Goal: Task Accomplishment & Management: Manage account settings

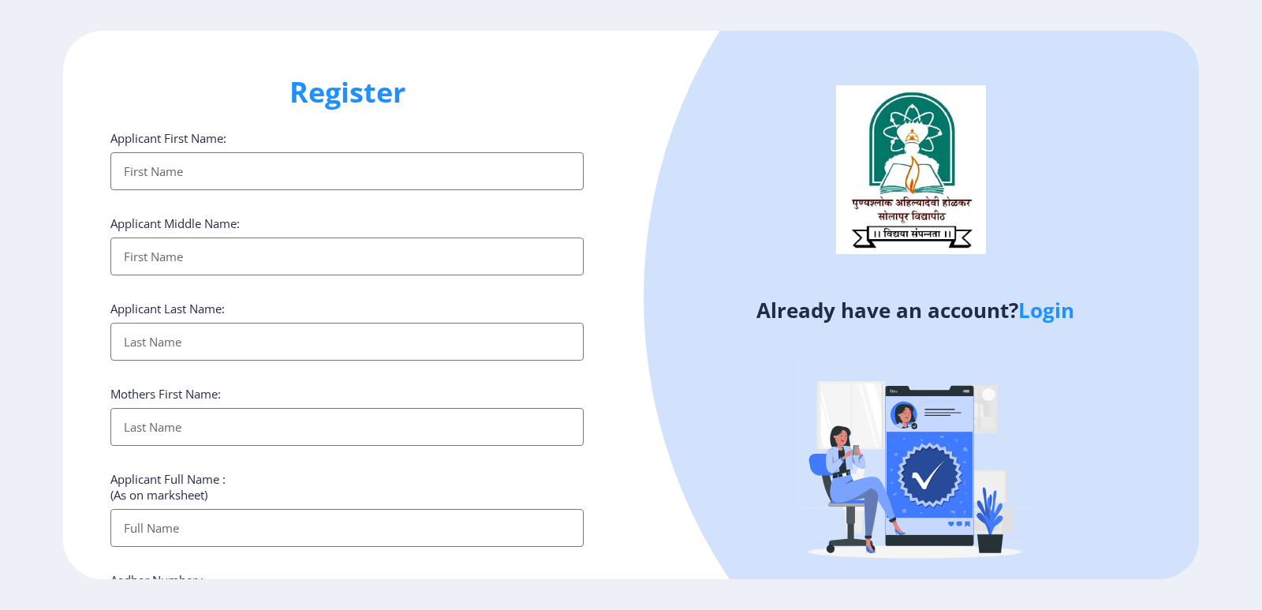
select select
click at [1044, 314] on link "Login" at bounding box center [1046, 310] width 56 height 28
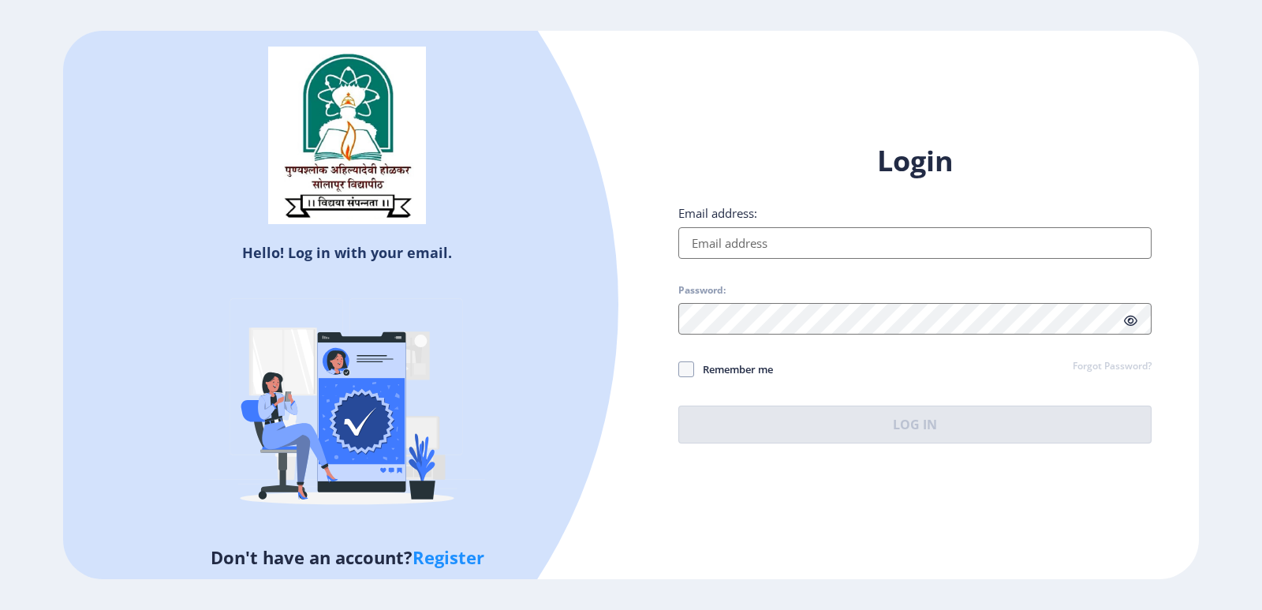
click at [719, 245] on input "Email address:" at bounding box center [914, 243] width 473 height 32
type input "[EMAIL_ADDRESS][DOMAIN_NAME]"
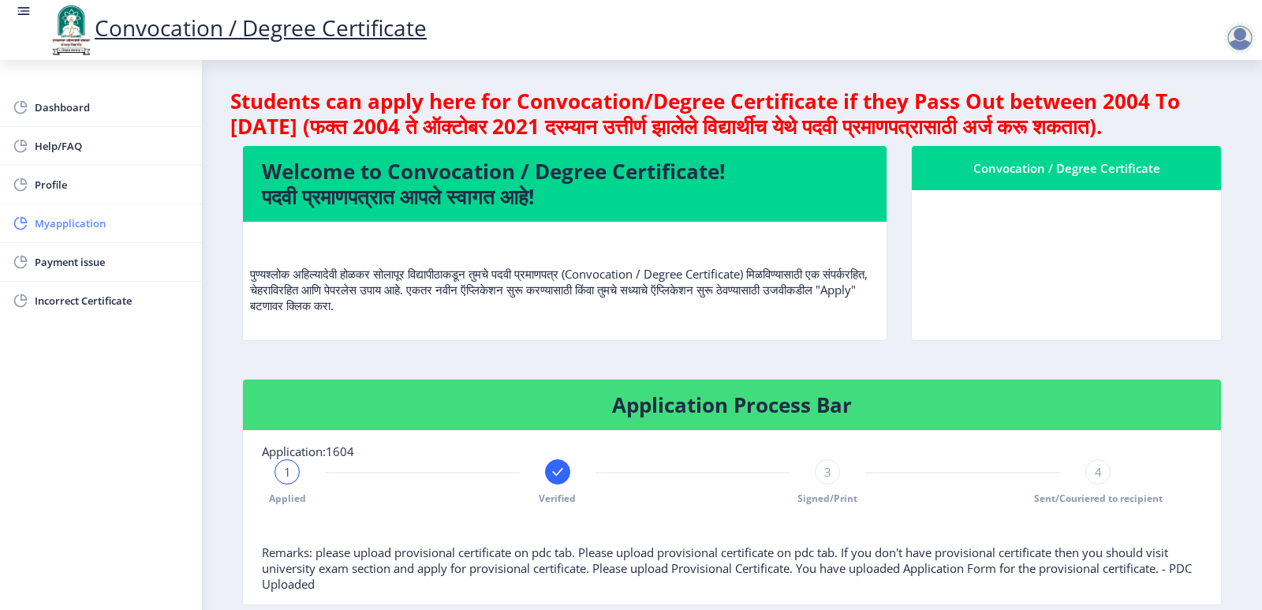
click at [92, 232] on span "Myapplication" at bounding box center [112, 223] width 155 height 19
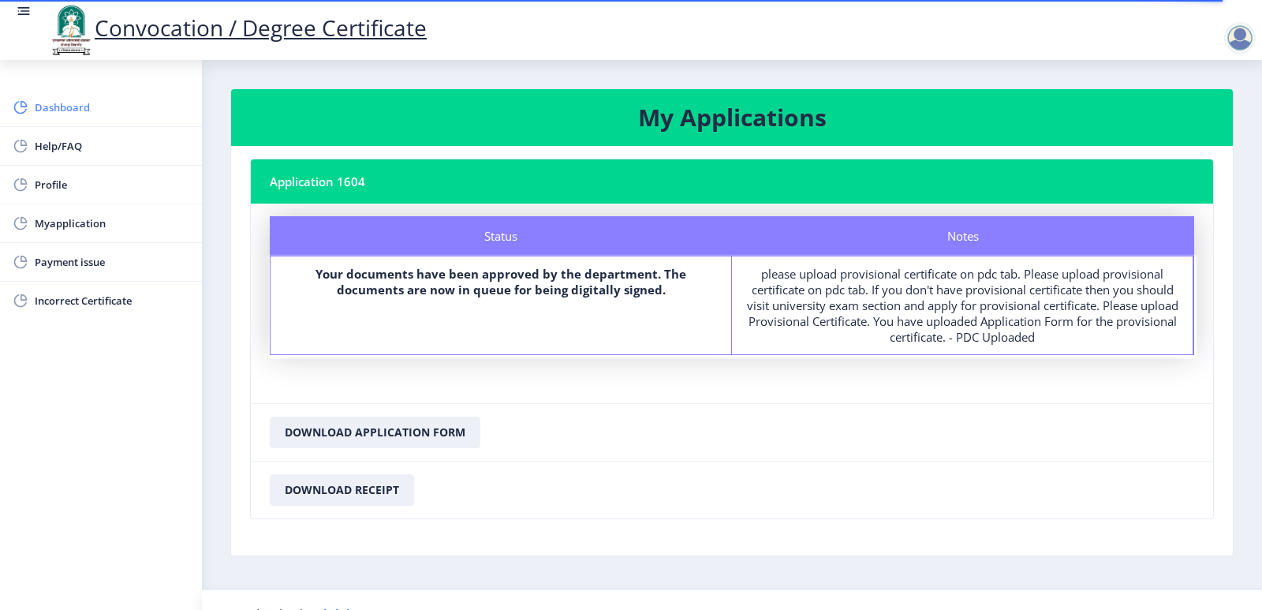
click at [68, 103] on span "Dashboard" at bounding box center [112, 107] width 155 height 19
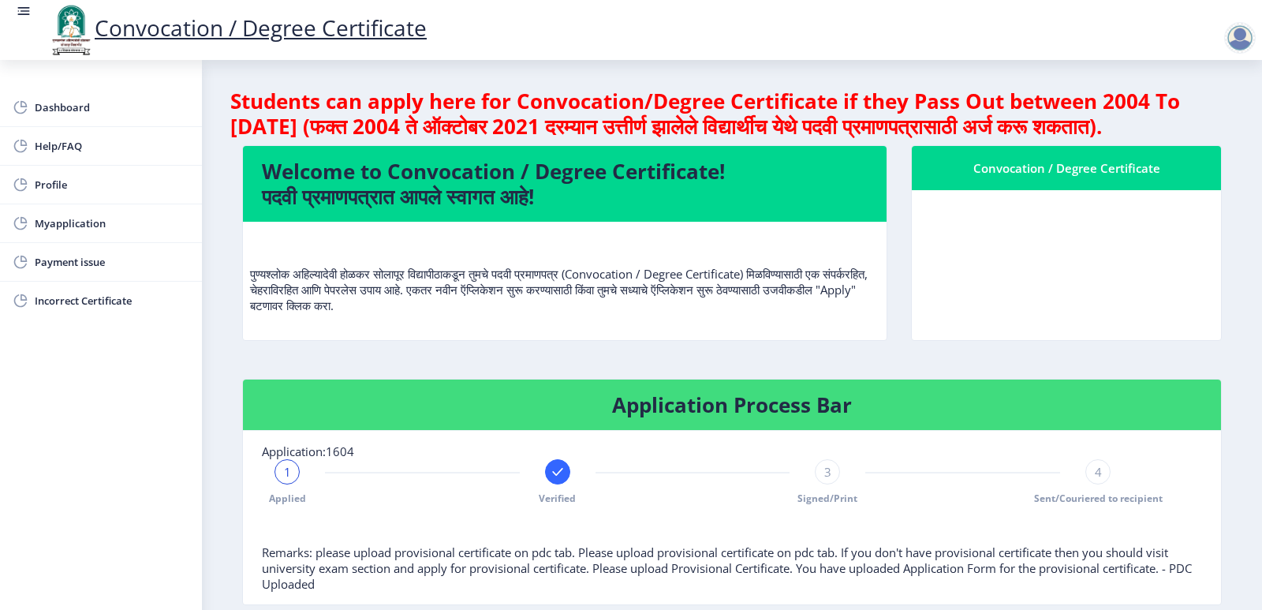
click at [556, 484] on div at bounding box center [557, 471] width 25 height 25
click at [831, 484] on div "3" at bounding box center [827, 471] width 25 height 25
click at [825, 480] on span "3" at bounding box center [827, 472] width 7 height 16
click at [110, 28] on link "Convocation / Degree Certificate" at bounding box center [236, 28] width 379 height 30
click at [169, 33] on link "Convocation / Degree Certificate" at bounding box center [236, 28] width 379 height 30
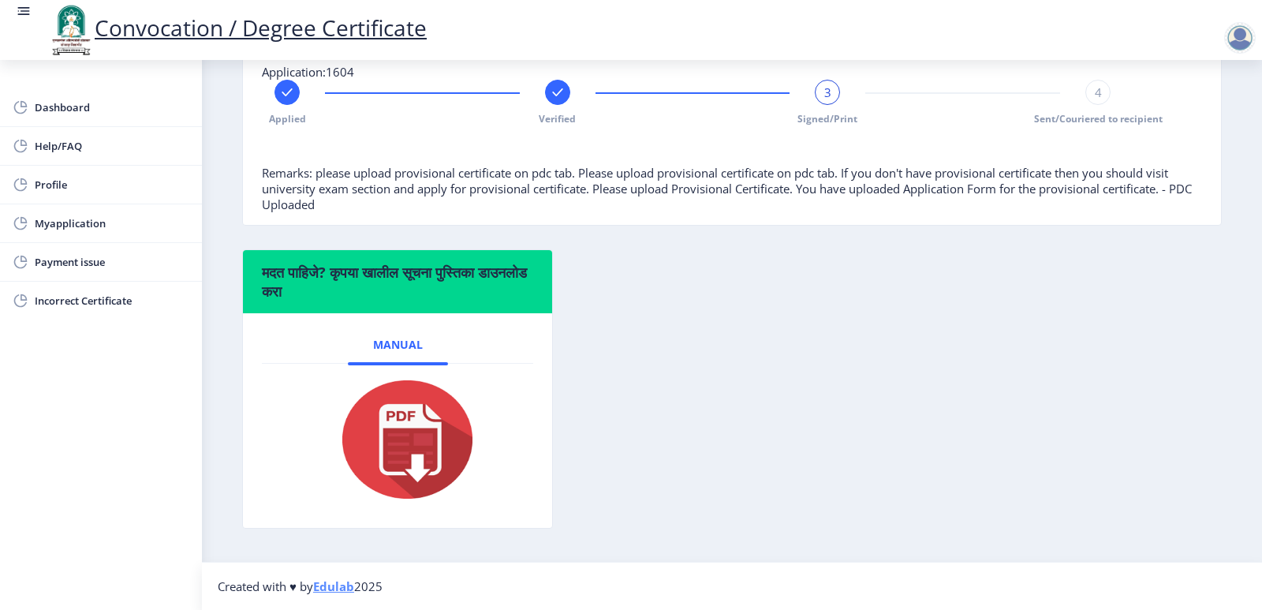
scroll to position [394, 0]
click at [84, 233] on link "Myapplication" at bounding box center [101, 223] width 202 height 38
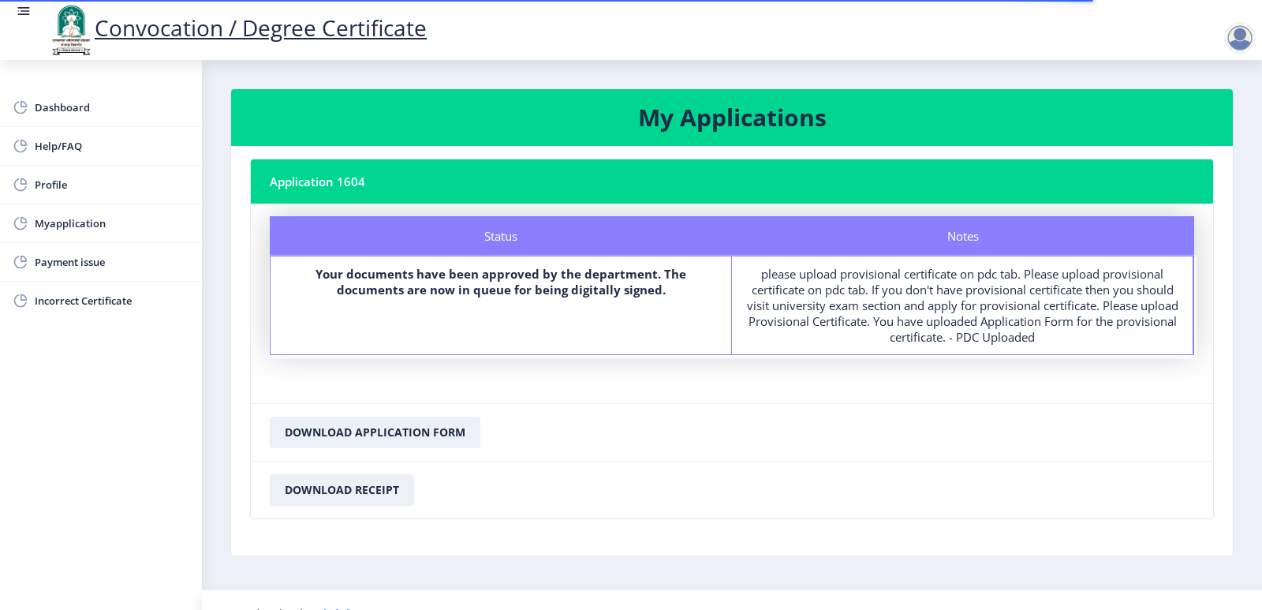
click at [792, 104] on h3 "My Applications" at bounding box center [732, 118] width 964 height 32
click at [301, 174] on nb-card-header "Application 1604" at bounding box center [732, 181] width 962 height 44
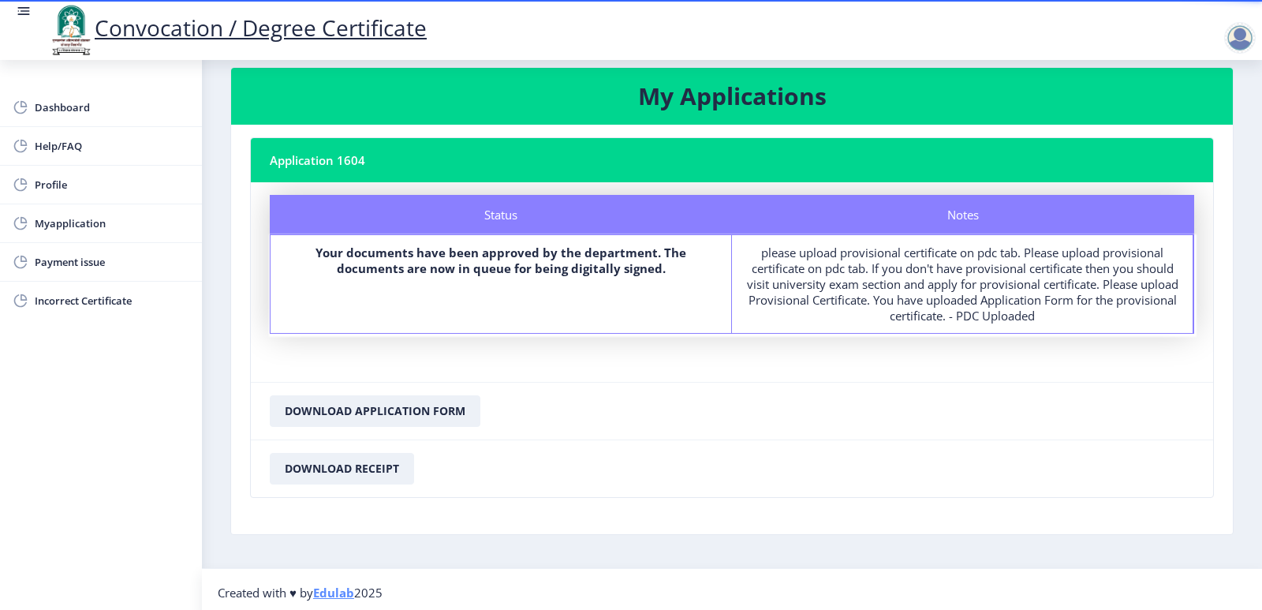
scroll to position [28, 0]
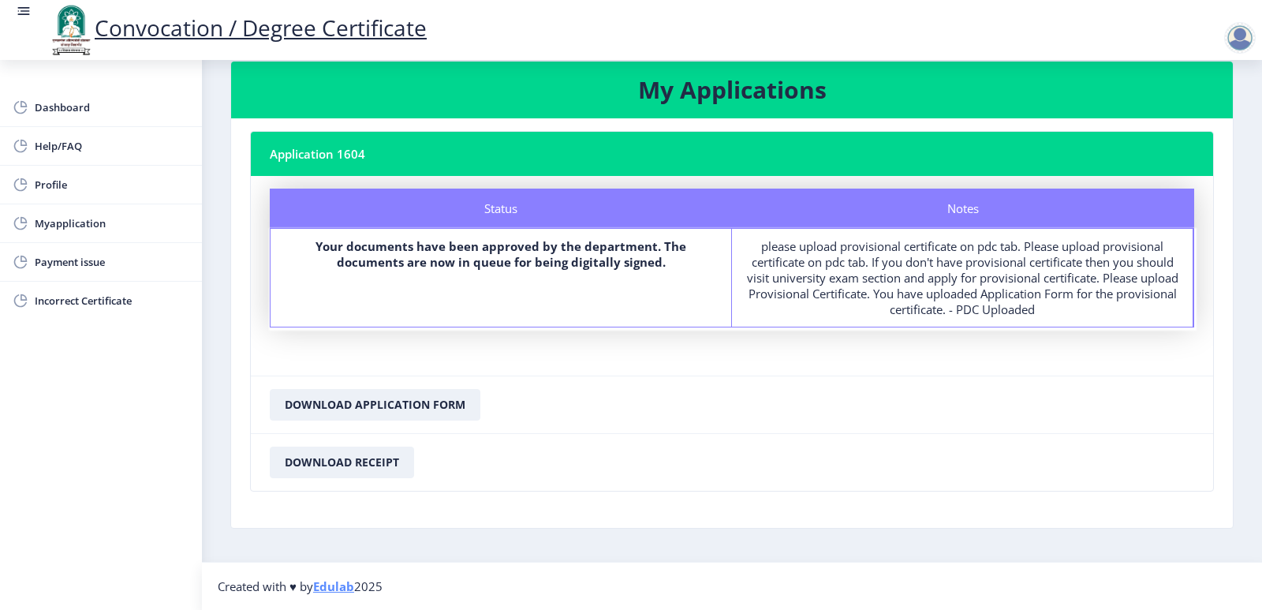
click at [1249, 32] on div at bounding box center [1240, 38] width 32 height 32
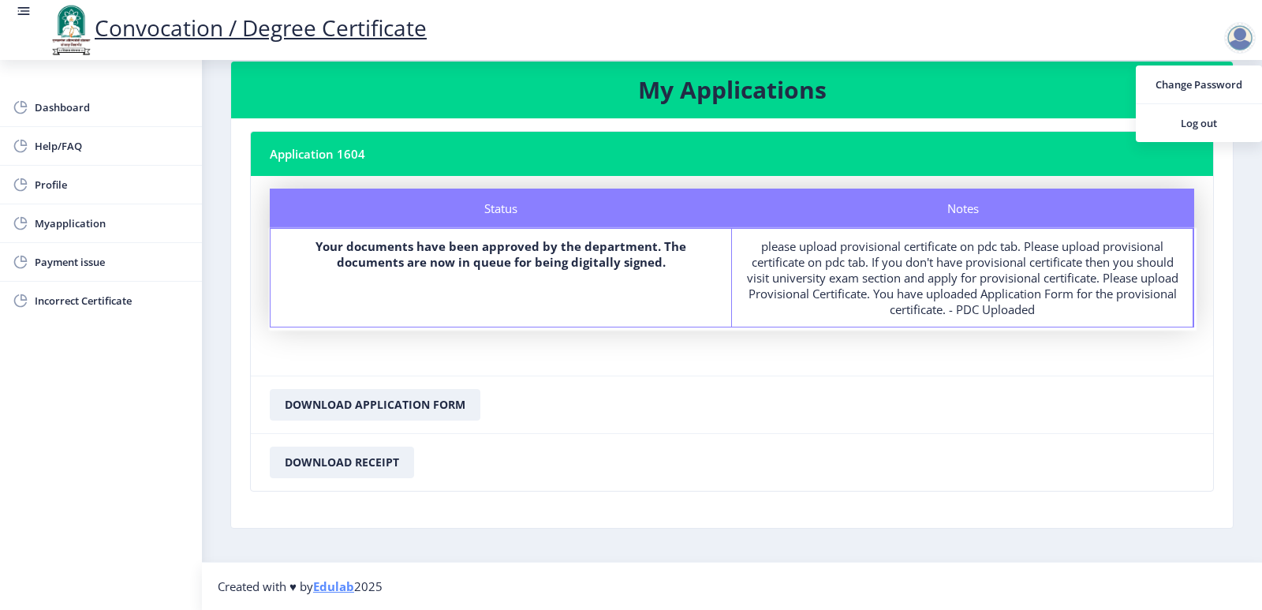
click at [1249, 32] on div at bounding box center [1240, 38] width 32 height 32
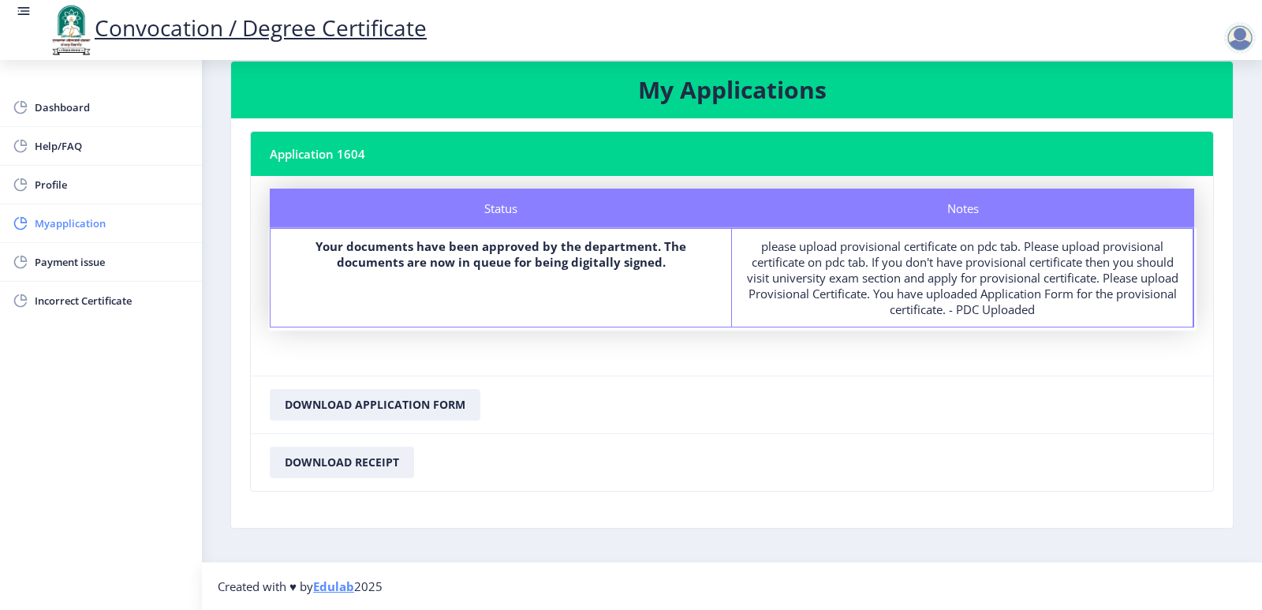
click at [54, 231] on span "Myapplication" at bounding box center [112, 223] width 155 height 19
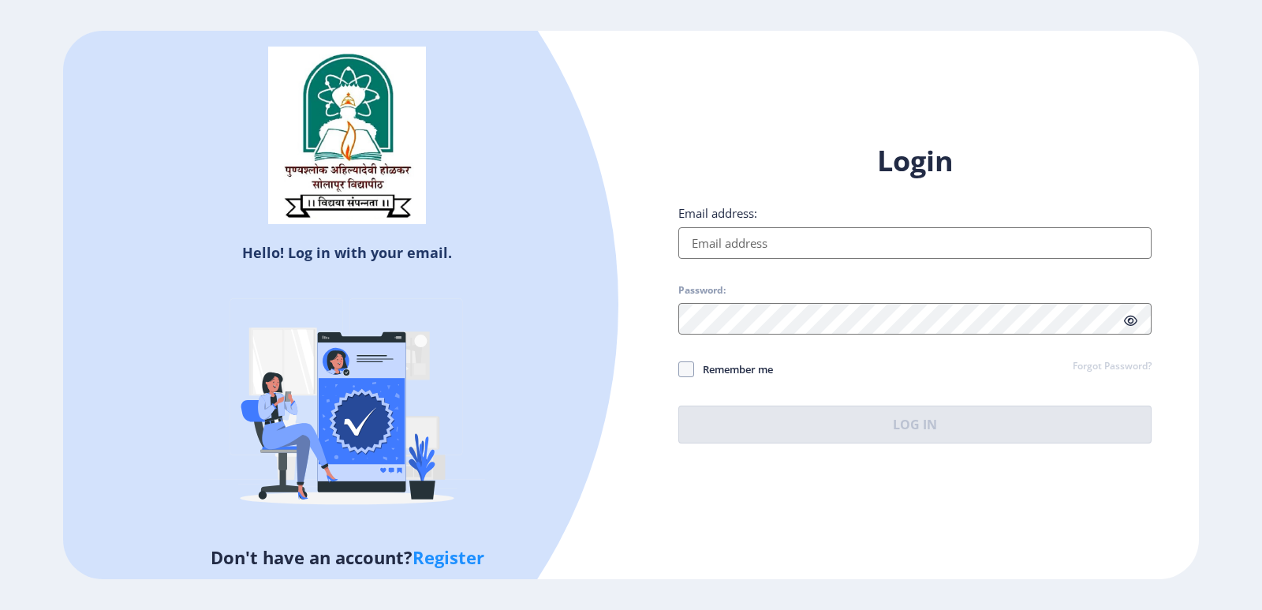
click at [833, 237] on input "Email address:" at bounding box center [914, 243] width 473 height 32
type input "[EMAIL_ADDRESS][DOMAIN_NAME]"
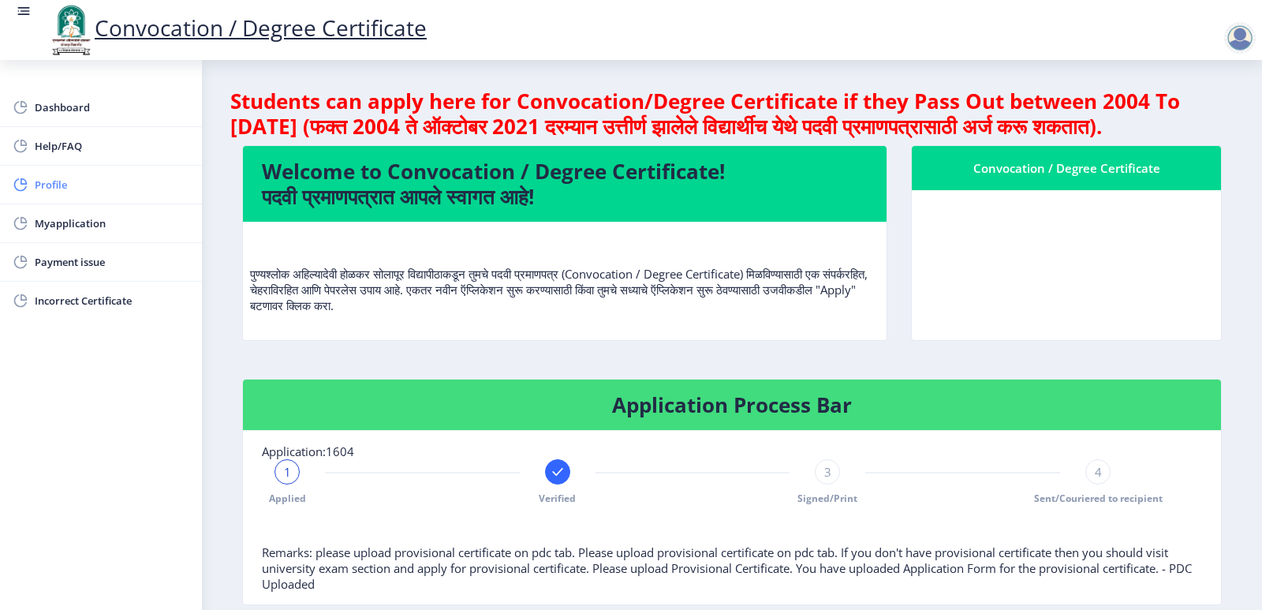
click at [60, 186] on span "Profile" at bounding box center [112, 184] width 155 height 19
select select "[DEMOGRAPHIC_DATA]"
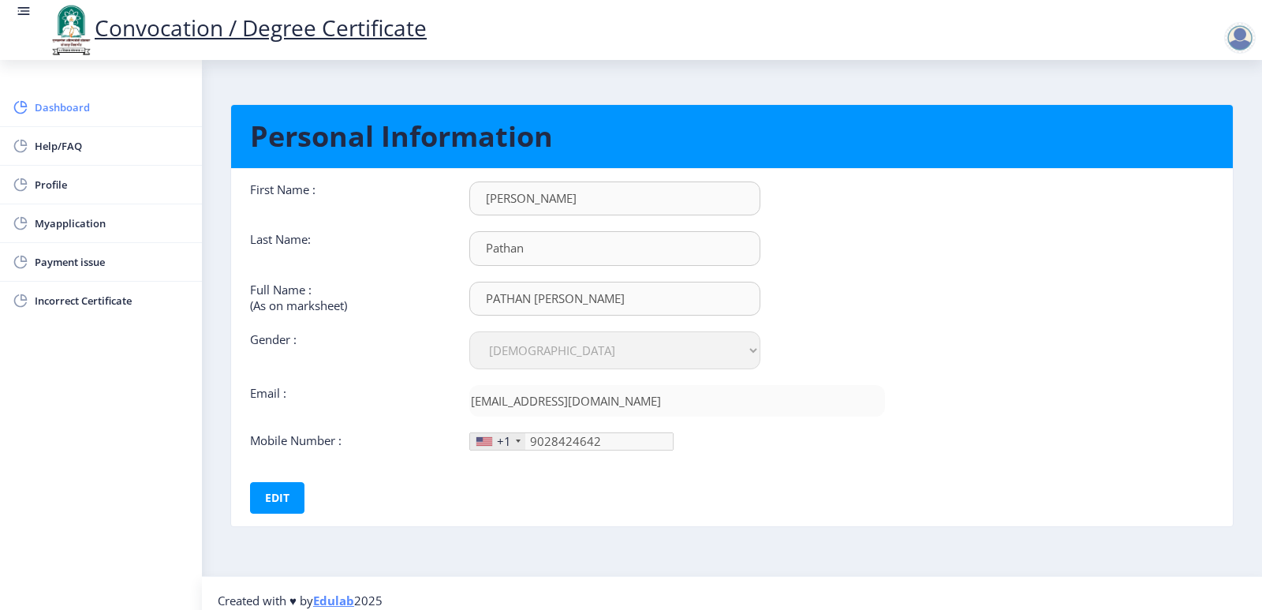
click at [46, 106] on span "Dashboard" at bounding box center [112, 107] width 155 height 19
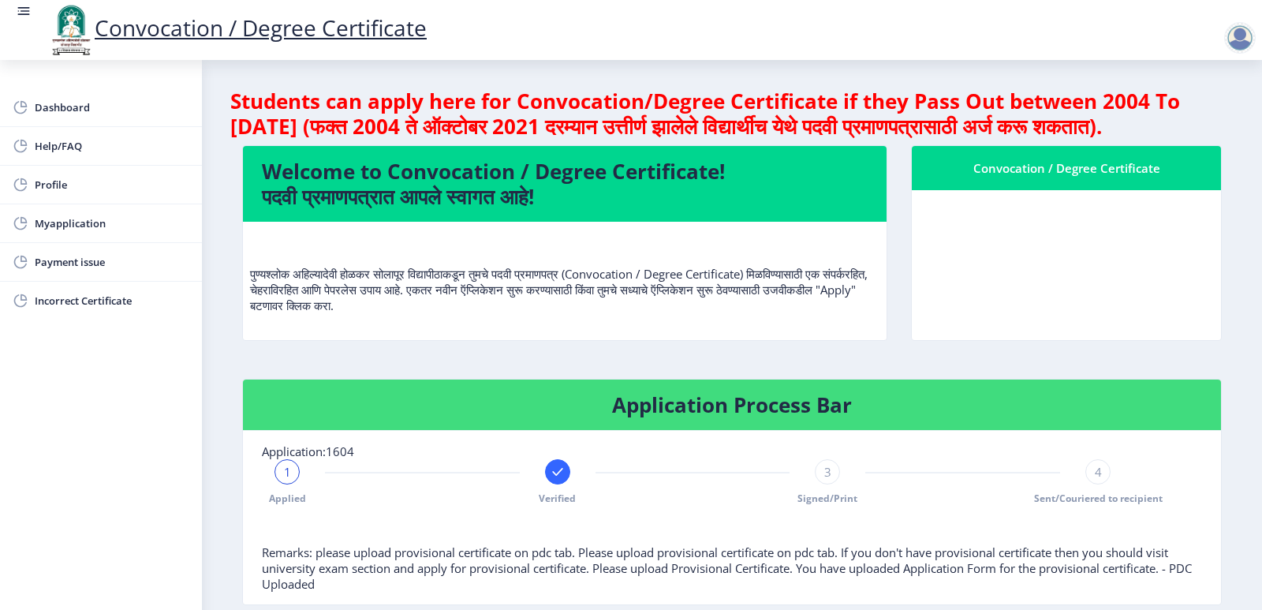
click at [560, 480] on rect at bounding box center [558, 472] width 16 height 16
click at [290, 484] on div at bounding box center [286, 471] width 25 height 25
click at [555, 480] on rect at bounding box center [558, 472] width 16 height 16
click at [555, 480] on span "2" at bounding box center [557, 472] width 7 height 16
drag, startPoint x: 820, startPoint y: 493, endPoint x: 813, endPoint y: 499, distance: 9.0
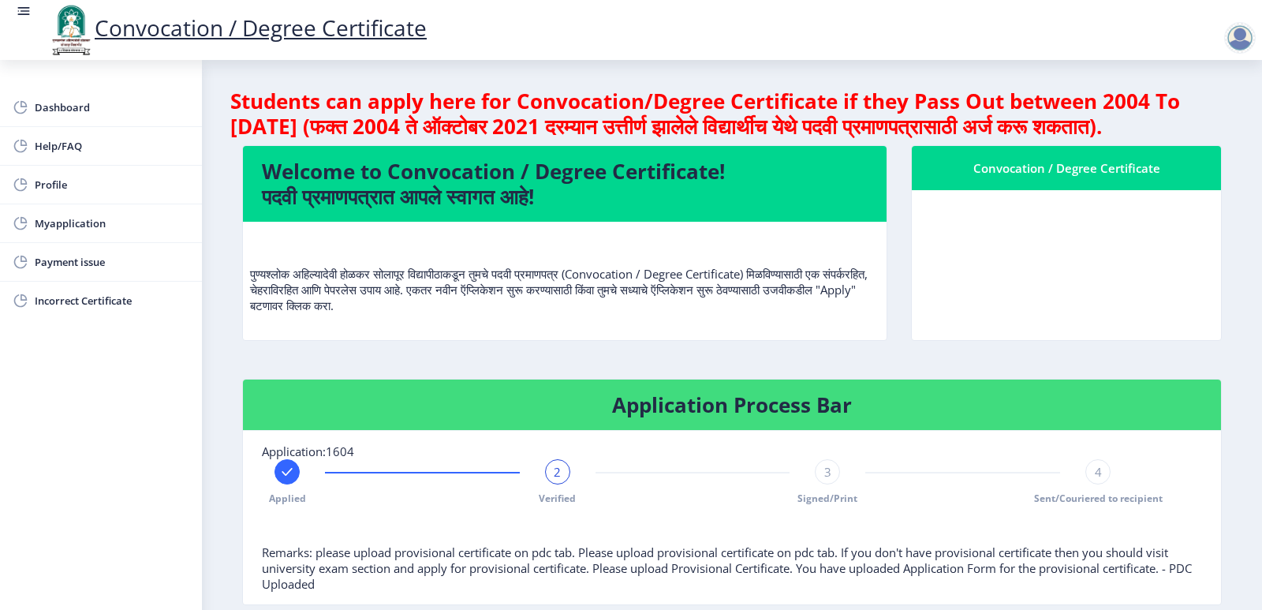
click at [820, 484] on div "3" at bounding box center [827, 471] width 25 height 25
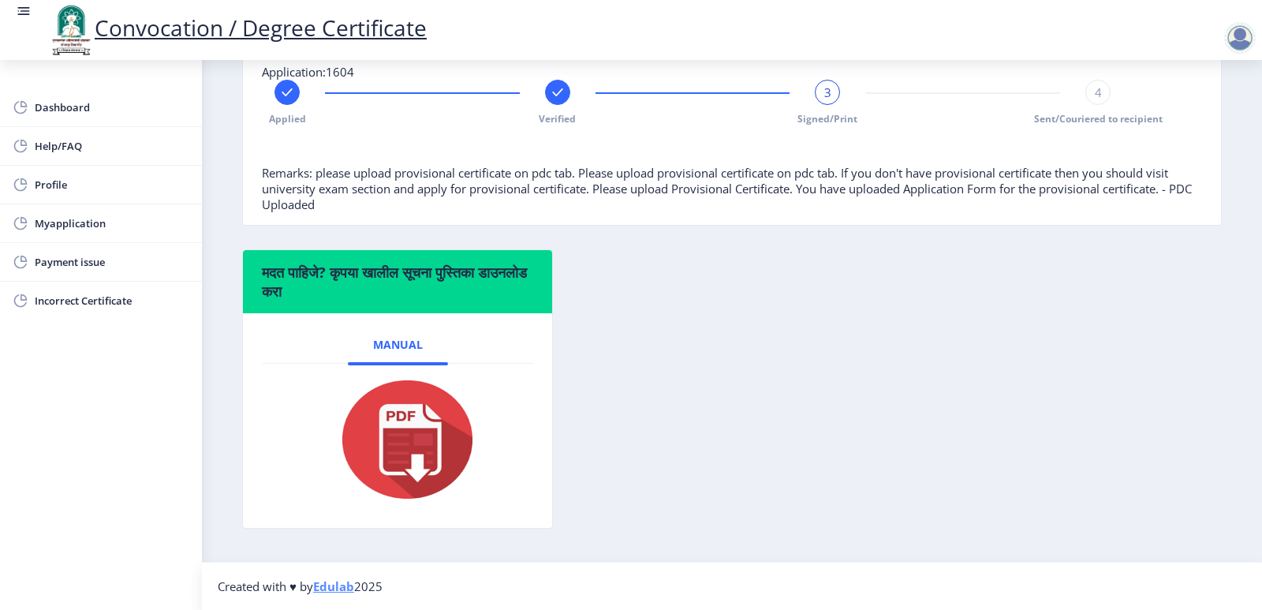
scroll to position [405, 0]
click at [151, 29] on link "Convocation / Degree Certificate" at bounding box center [236, 28] width 379 height 30
click at [86, 107] on span "Dashboard" at bounding box center [112, 107] width 155 height 19
click at [46, 189] on span "Profile" at bounding box center [112, 184] width 155 height 19
select select
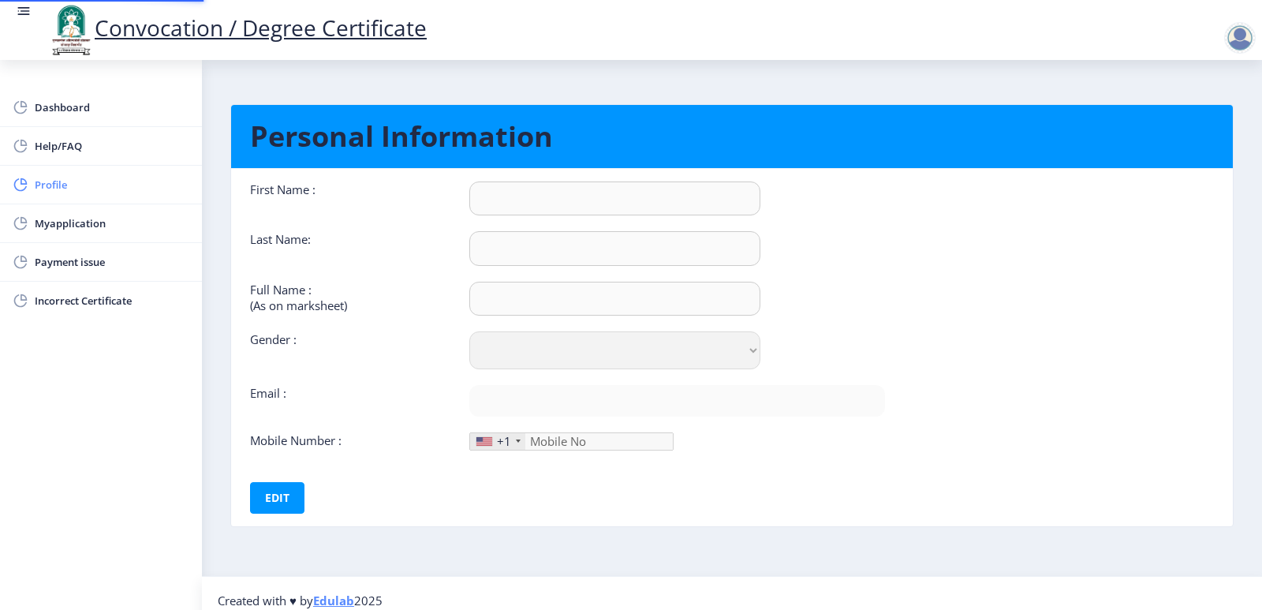
type input "[PERSON_NAME]"
type input "Pathan"
type input "PATHAN [PERSON_NAME]"
select select "[DEMOGRAPHIC_DATA]"
type input "[EMAIL_ADDRESS][DOMAIN_NAME]"
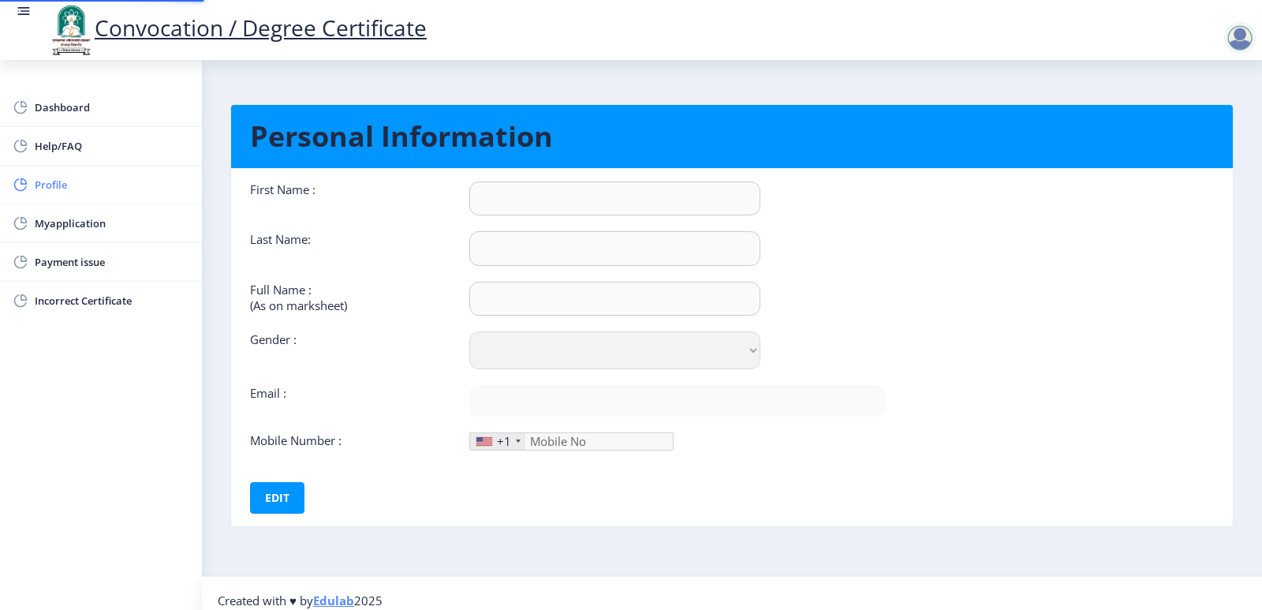
type input "9028424642"
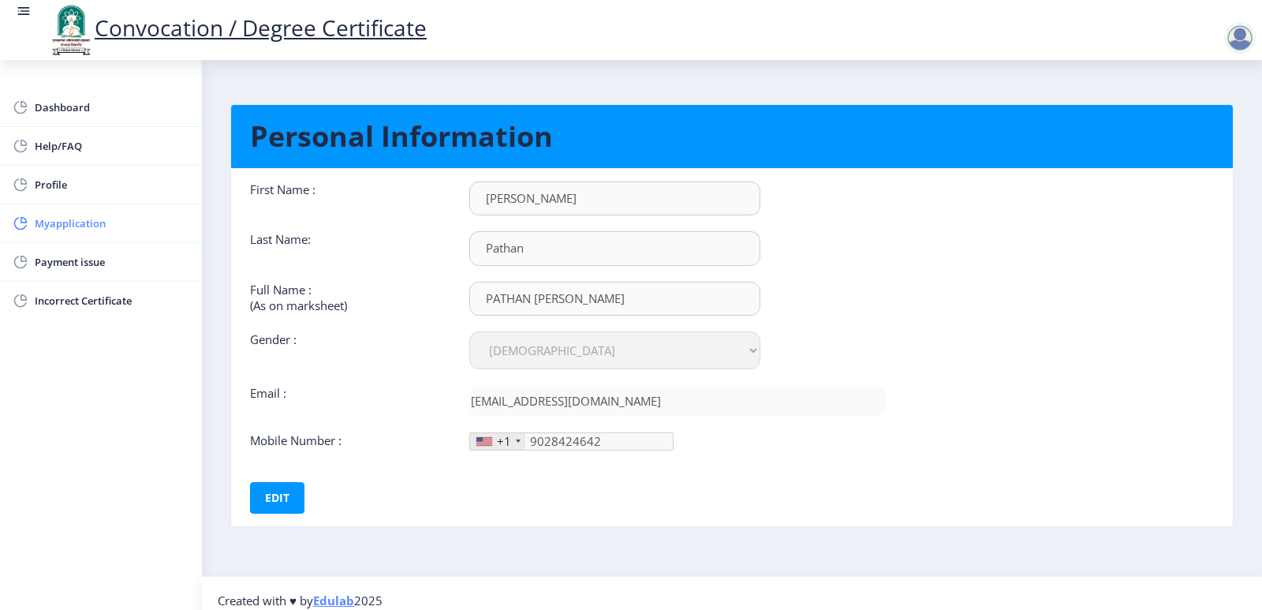
click at [76, 222] on span "Myapplication" at bounding box center [112, 223] width 155 height 19
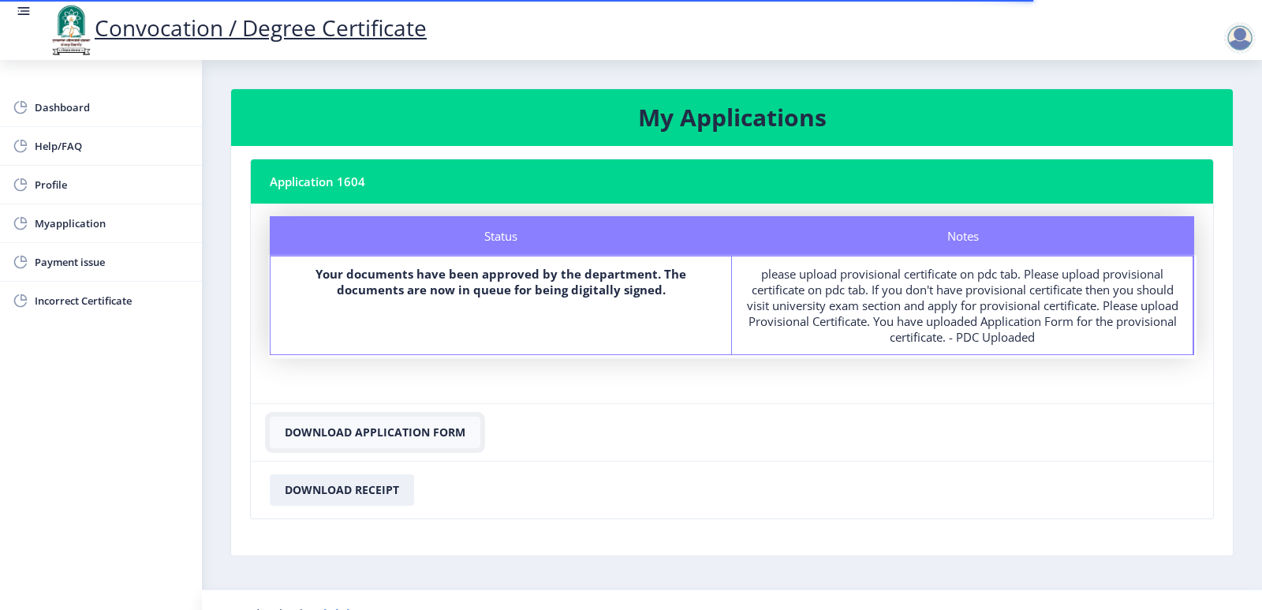
click at [430, 428] on button "Download Application Form" at bounding box center [375, 432] width 211 height 32
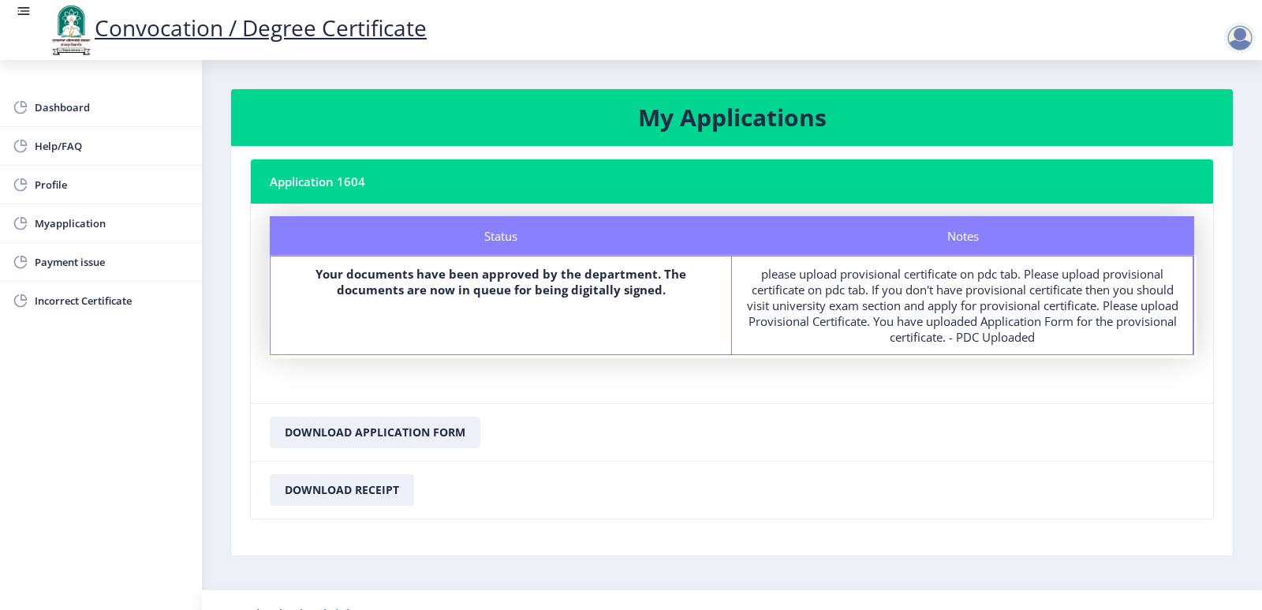
click at [977, 237] on div "Notes" at bounding box center [963, 235] width 462 height 39
click at [438, 243] on div "Status" at bounding box center [501, 235] width 462 height 39
click at [75, 228] on span "Myapplication" at bounding box center [112, 223] width 155 height 19
click at [24, 226] on rect at bounding box center [21, 223] width 16 height 16
click at [62, 257] on span "Payment issue" at bounding box center [112, 261] width 155 height 19
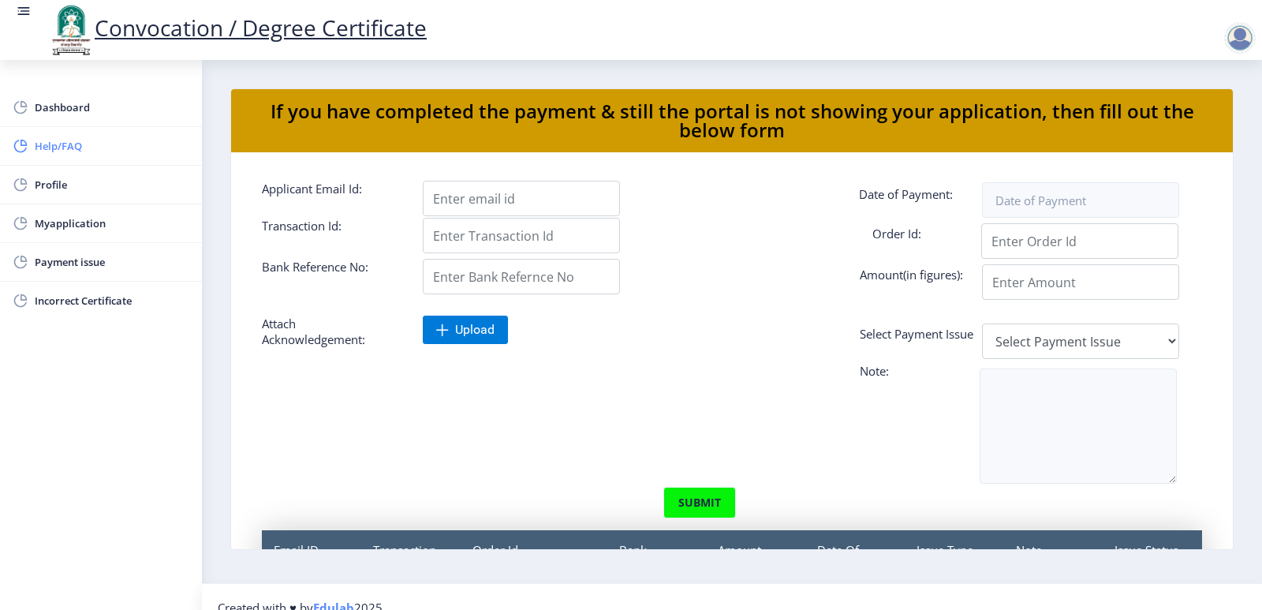
click at [46, 145] on span "Help/FAQ" at bounding box center [112, 145] width 155 height 19
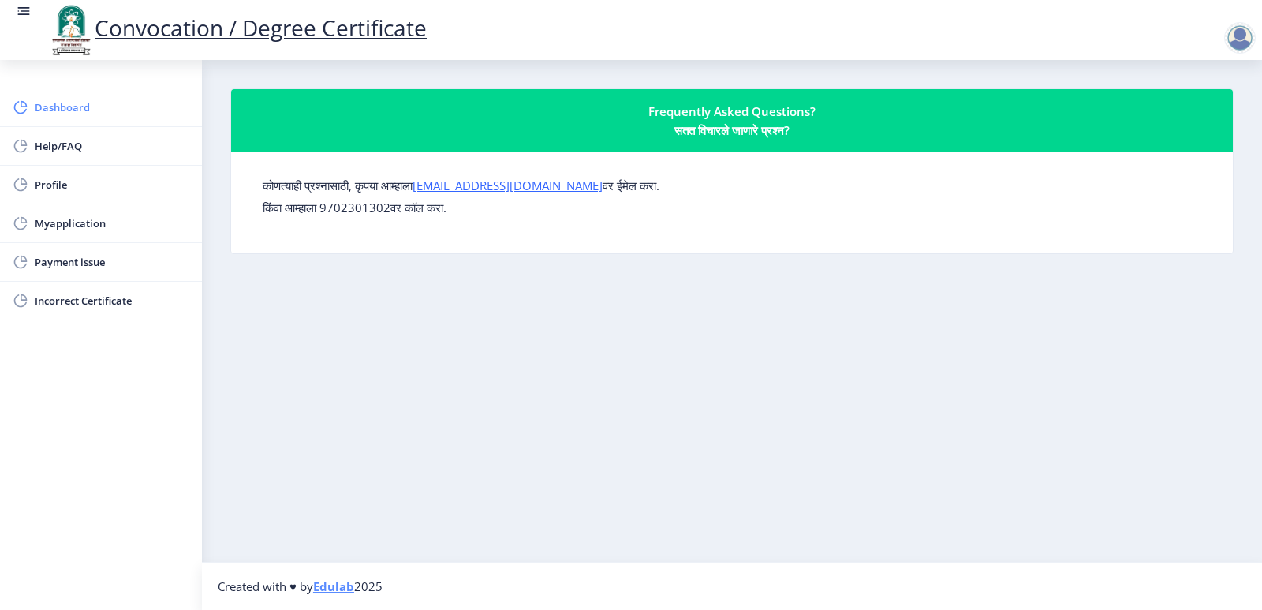
click at [69, 109] on span "Dashboard" at bounding box center [112, 107] width 155 height 19
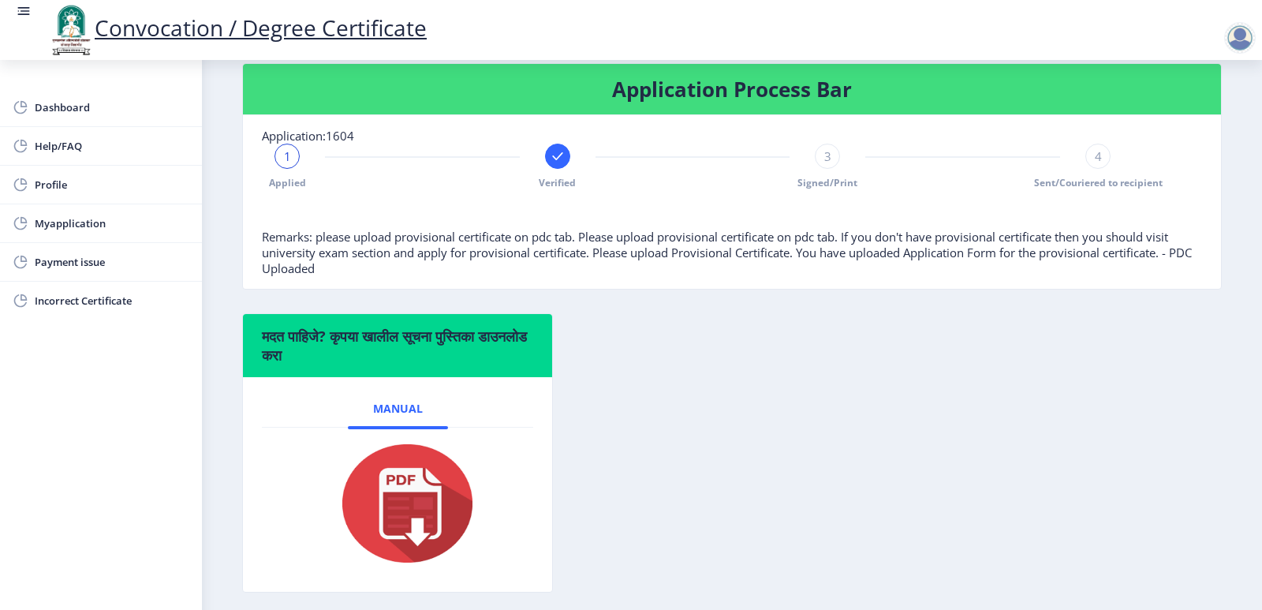
scroll to position [79, 0]
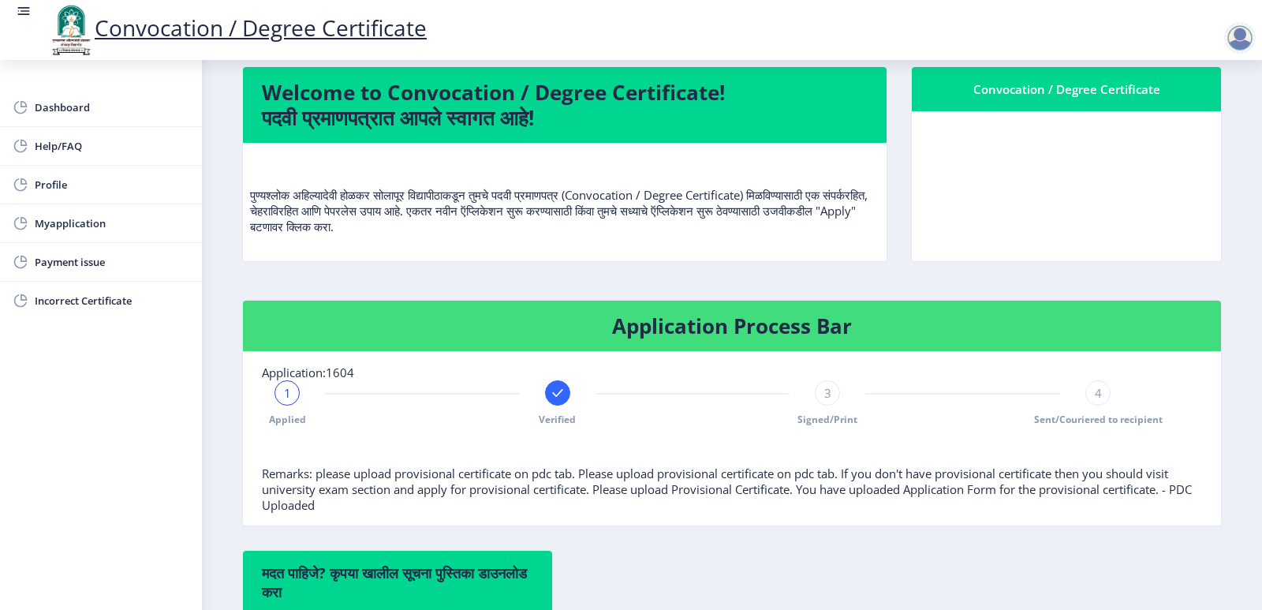
click at [510, 225] on p "पुण्यश्लोक अहिल्यादेवी होळकर सोलापूर विद्यापीठाकडून तुमचे पदवी प्रमाणपत्र (Conv…" at bounding box center [564, 194] width 629 height 79
click at [958, 99] on div "Convocation / Degree Certificate" at bounding box center [1066, 89] width 271 height 19
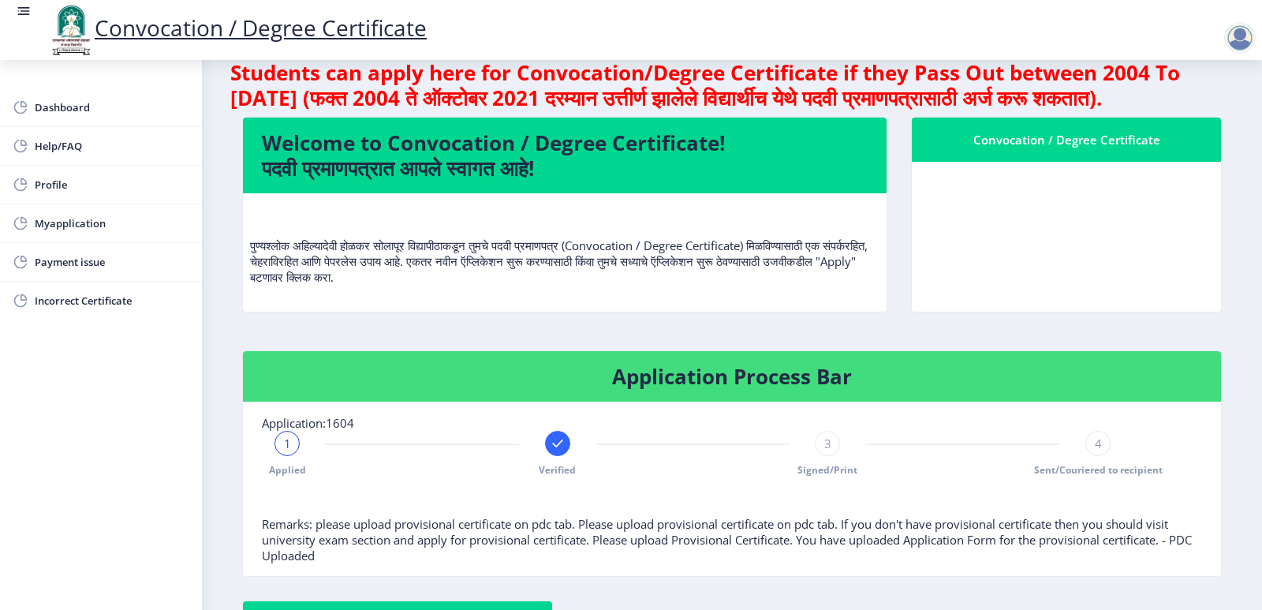
scroll to position [0, 0]
